Goal: Information Seeking & Learning: Learn about a topic

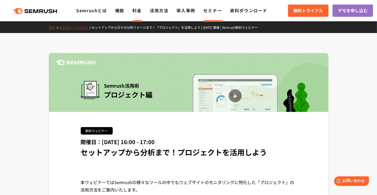
click at [138, 11] on link "料金" at bounding box center [136, 10] width 9 height 6
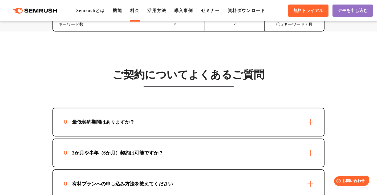
scroll to position [1517, 0]
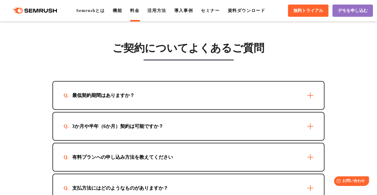
click at [310, 94] on div "最低契約期間はありますか？" at bounding box center [188, 95] width 271 height 28
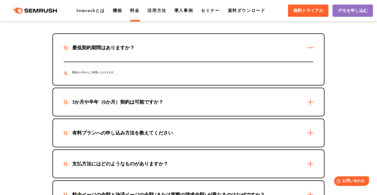
scroll to position [1570, 0]
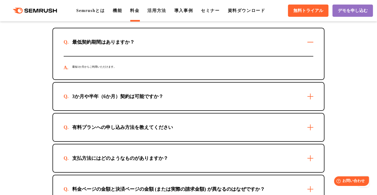
click at [310, 92] on div "3か月や半年（6か月）契約は可能ですか？" at bounding box center [188, 96] width 271 height 28
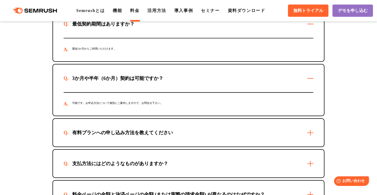
scroll to position [1623, 0]
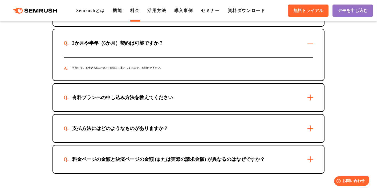
click at [311, 96] on div "有料プランへの申し込み方法を教えてください" at bounding box center [188, 98] width 271 height 28
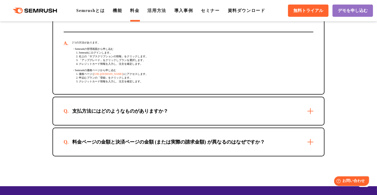
scroll to position [1703, 0]
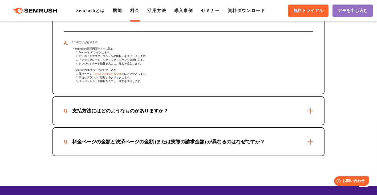
click at [309, 113] on div "支払方法にはどのようなものがありますか？" at bounding box center [188, 111] width 271 height 28
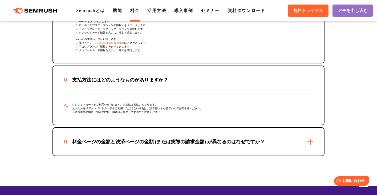
scroll to position [1756, 0]
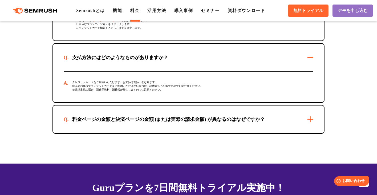
click at [310, 119] on div "料金ページの金額と決済ページの金額 (または実際の請求金額) が異なるのはなぜですか？" at bounding box center [188, 119] width 271 height 28
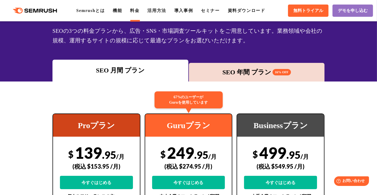
scroll to position [0, 0]
